Goal: Information Seeking & Learning: Learn about a topic

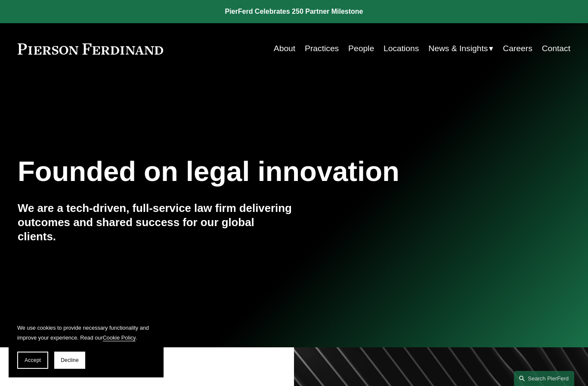
click at [361, 46] on link "People" at bounding box center [361, 48] width 26 height 17
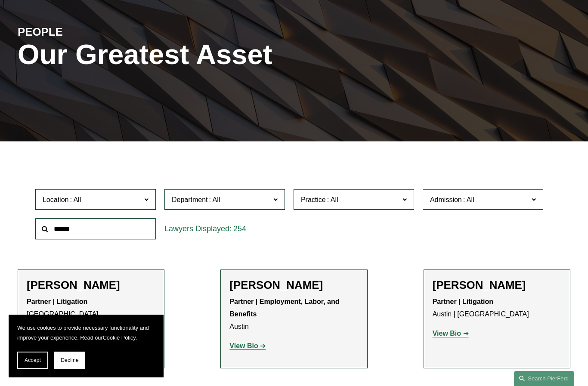
scroll to position [89, 0]
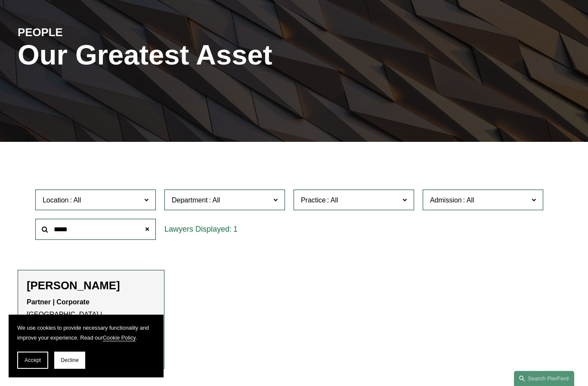
type input "*****"
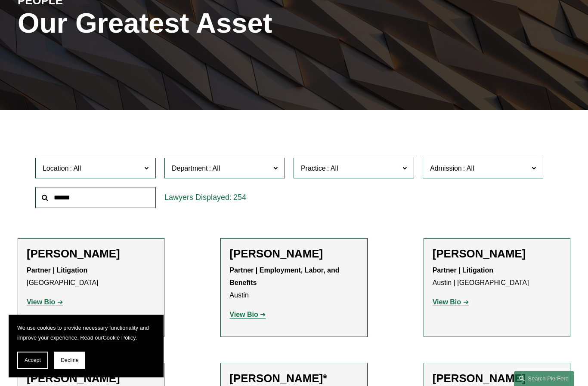
scroll to position [121, 0]
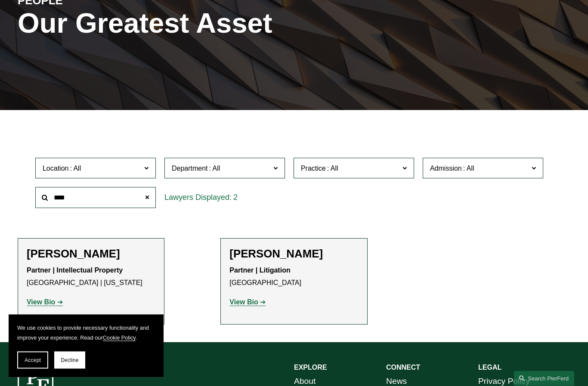
type input "****"
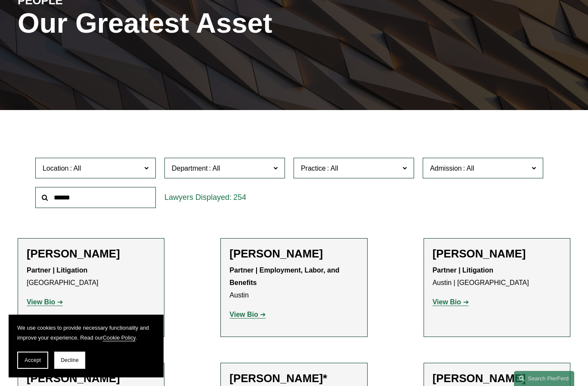
scroll to position [250, 0]
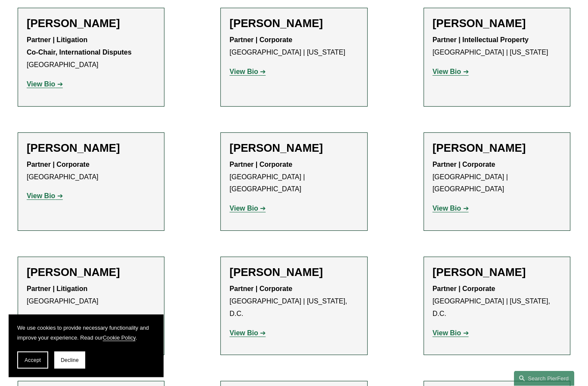
scroll to position [383, 0]
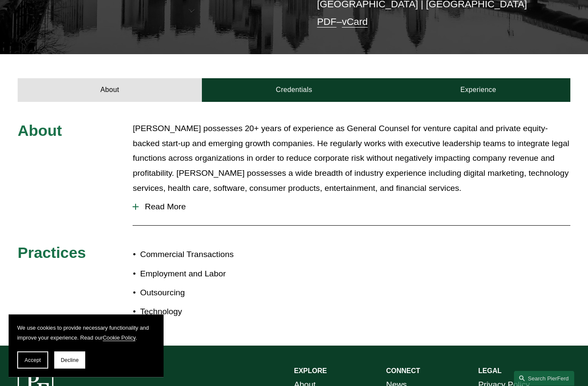
scroll to position [250, 0]
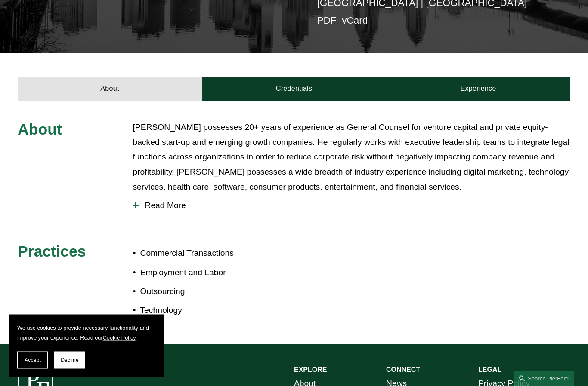
click at [170, 195] on button "Read More" at bounding box center [352, 206] width 438 height 22
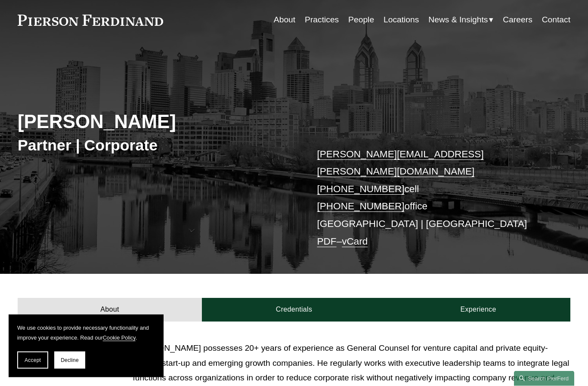
scroll to position [0, 0]
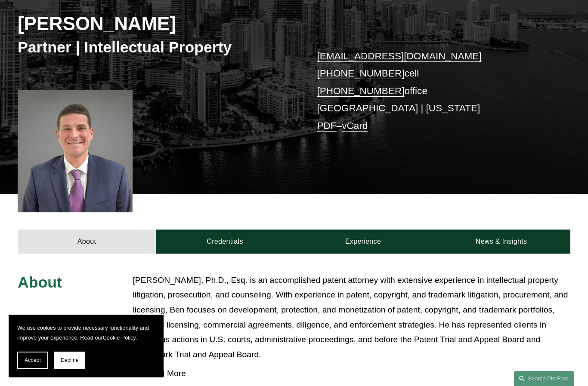
scroll to position [126, 0]
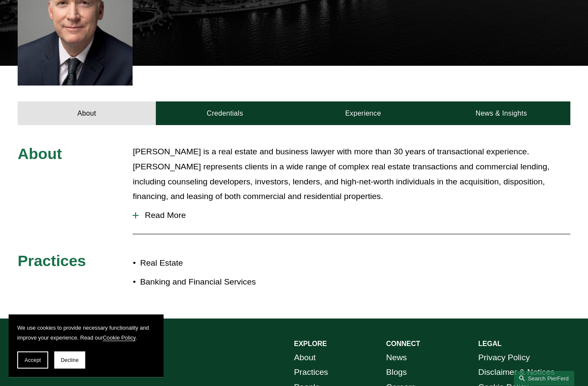
scroll to position [267, 0]
click at [142, 211] on span "Read More" at bounding box center [355, 215] width 432 height 9
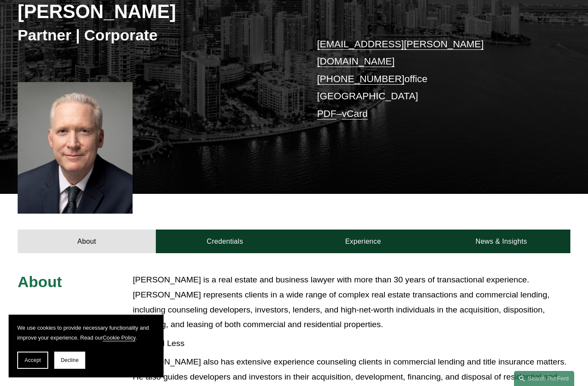
scroll to position [138, 0]
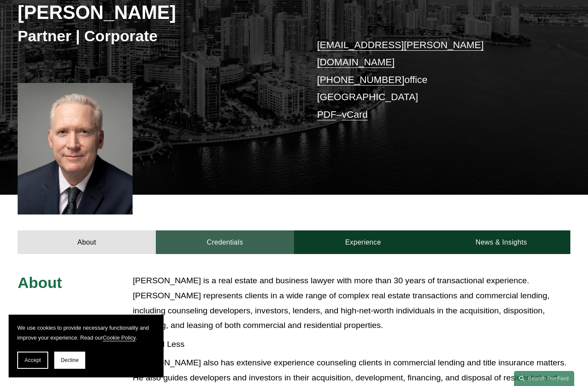
click at [212, 231] on link "Credentials" at bounding box center [225, 243] width 138 height 24
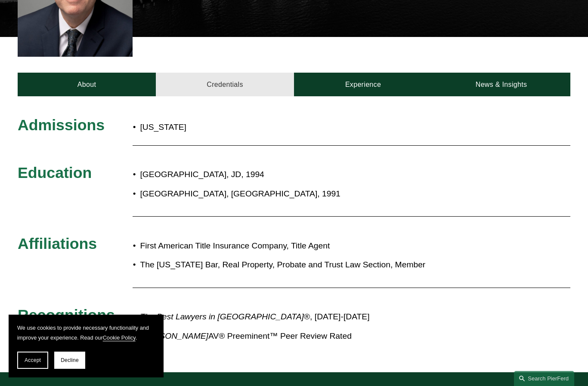
scroll to position [294, 0]
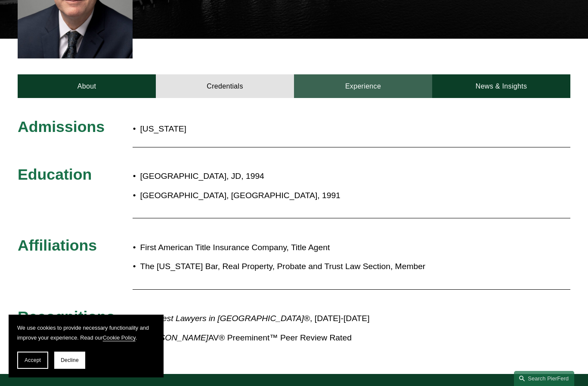
click at [372, 74] on link "Experience" at bounding box center [363, 86] width 138 height 24
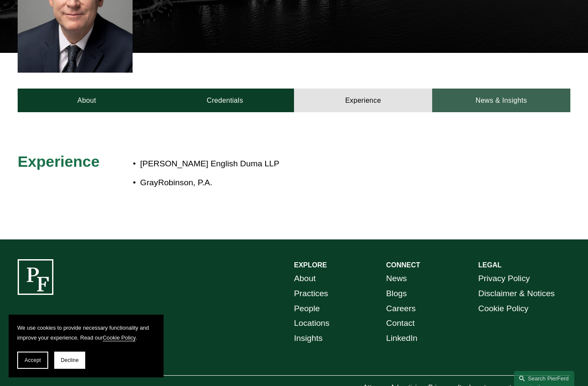
click at [510, 89] on link "News & Insights" at bounding box center [501, 101] width 138 height 24
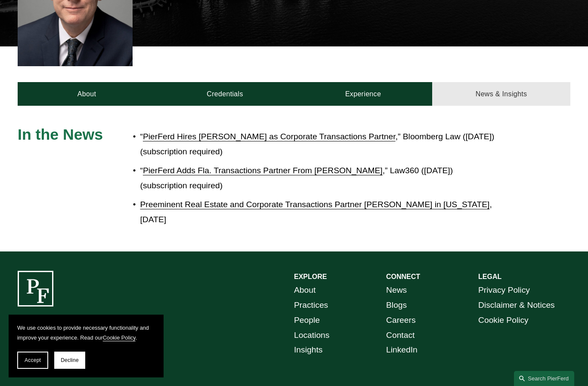
scroll to position [288, 0]
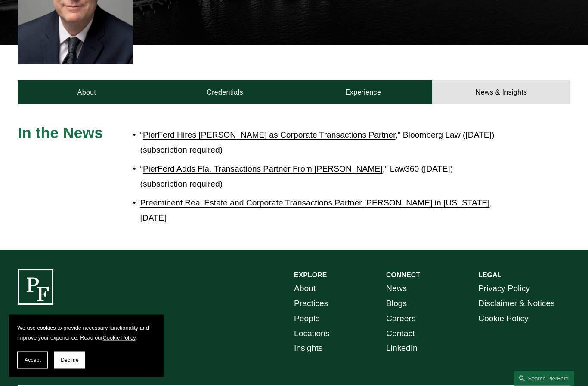
click at [161, 131] on link "PierFerd Hires Mark Weinberg as Corporate Transactions Partner" at bounding box center [269, 135] width 253 height 9
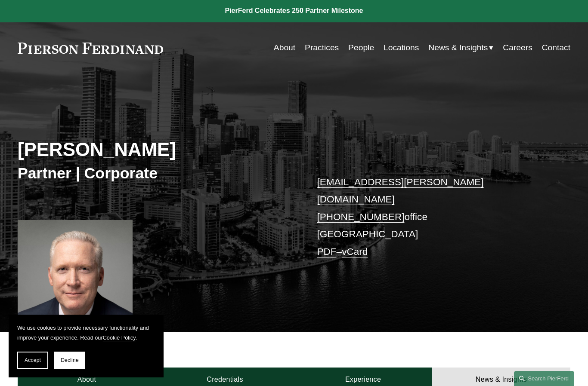
scroll to position [15, 0]
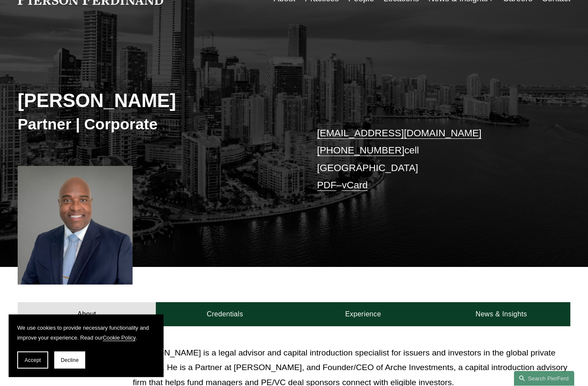
scroll to position [48, 0]
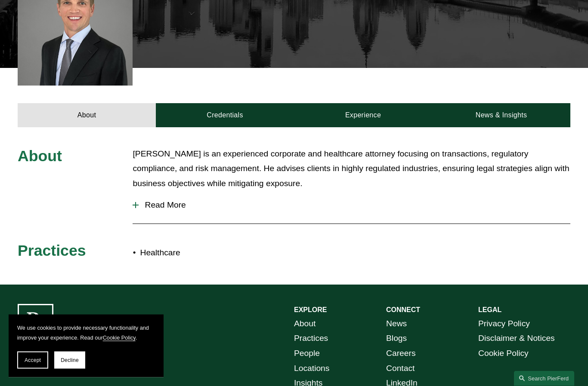
scroll to position [256, 0]
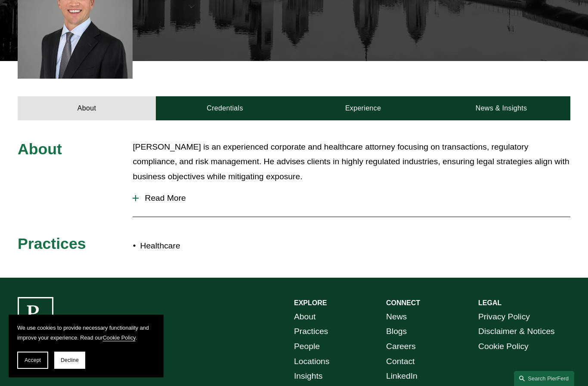
click at [155, 197] on span "Read More" at bounding box center [355, 198] width 432 height 9
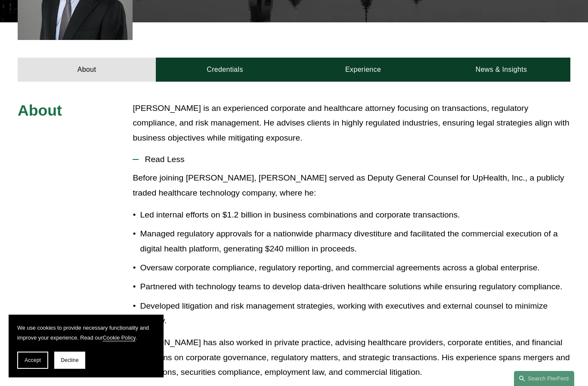
scroll to position [283, 0]
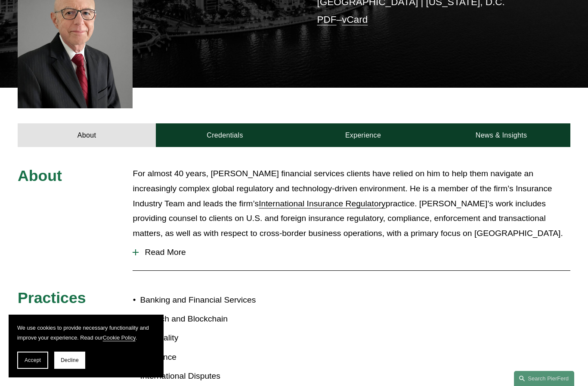
scroll to position [270, 0]
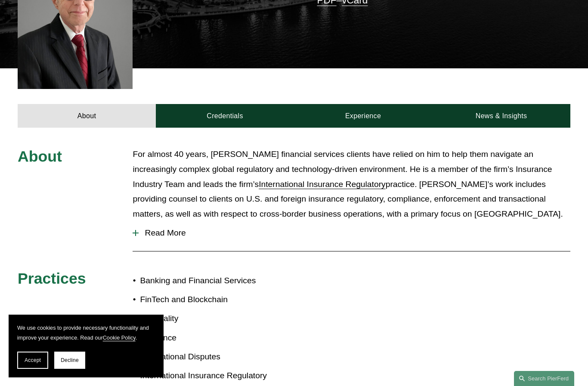
click at [136, 230] on div at bounding box center [135, 233] width 1 height 6
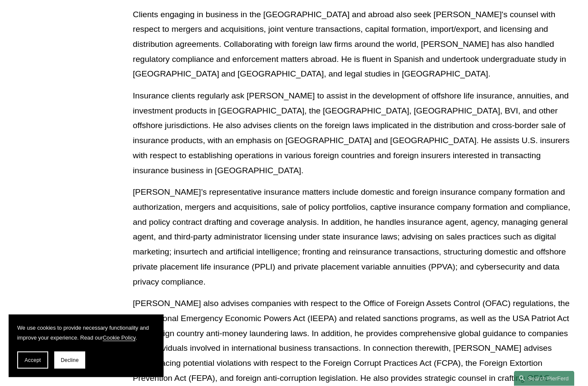
scroll to position [538, 0]
